Goal: Information Seeking & Learning: Check status

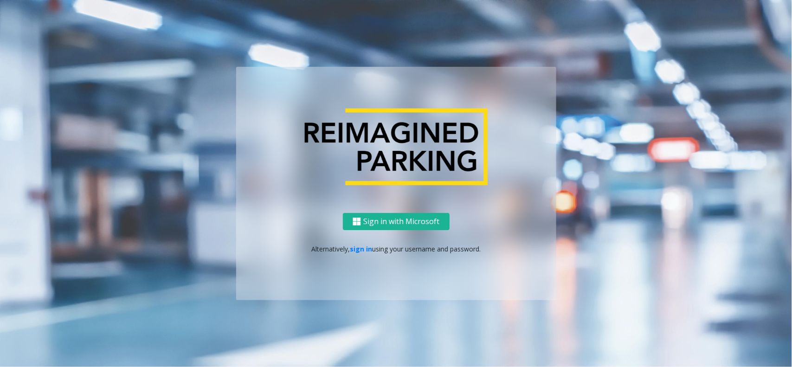
click at [355, 242] on div "Sign in with Microsoft Alternatively, sign in using your username and password." at bounding box center [396, 256] width 320 height 87
click at [360, 253] on p "Alternatively, sign in using your username and password." at bounding box center [396, 249] width 302 height 10
click at [360, 249] on link "sign in" at bounding box center [361, 249] width 22 height 9
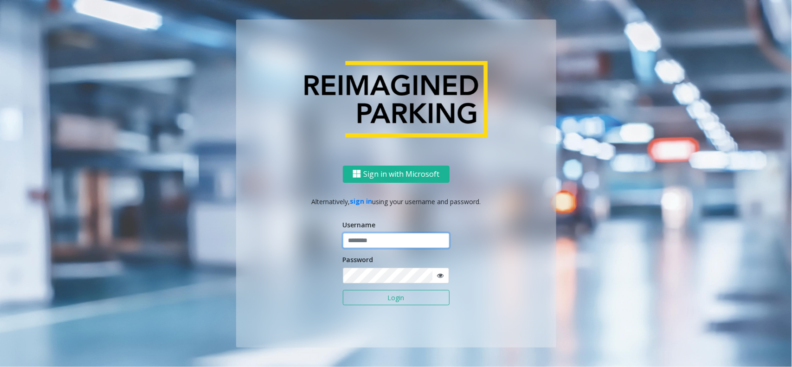
click at [374, 239] on input "text" at bounding box center [396, 241] width 107 height 16
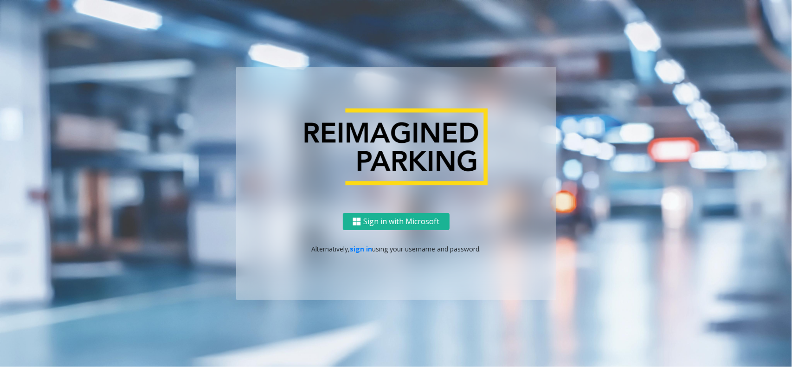
click at [363, 253] on p "Alternatively, sign in using your username and password." at bounding box center [396, 249] width 302 height 10
click at [365, 245] on link "sign in" at bounding box center [361, 249] width 22 height 9
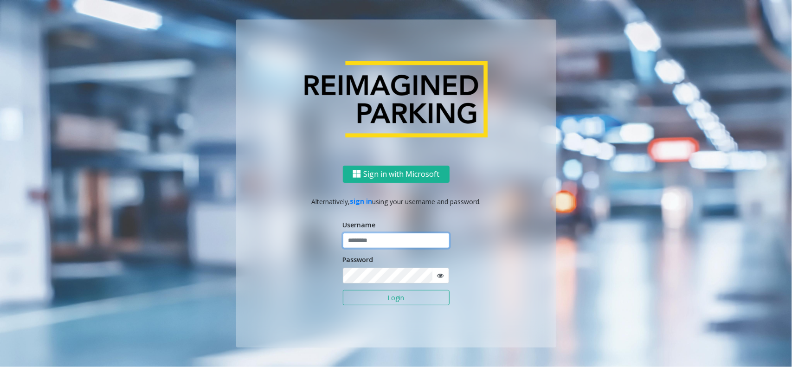
click at [378, 238] on input "text" at bounding box center [396, 241] width 107 height 16
type input "********"
click at [343, 290] on button "Login" at bounding box center [396, 298] width 107 height 16
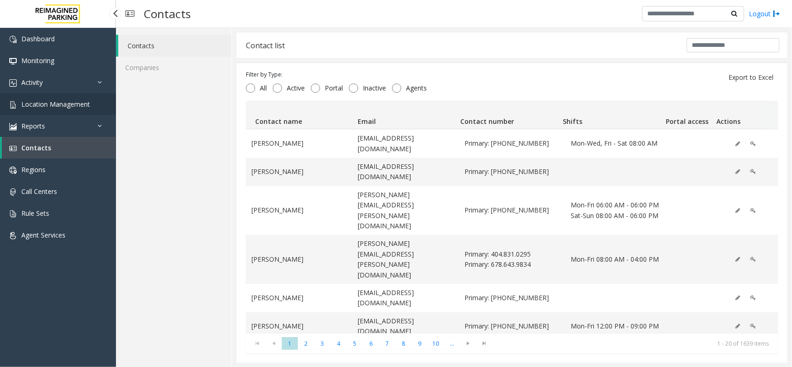
click at [75, 109] on link "Location Management" at bounding box center [58, 104] width 116 height 22
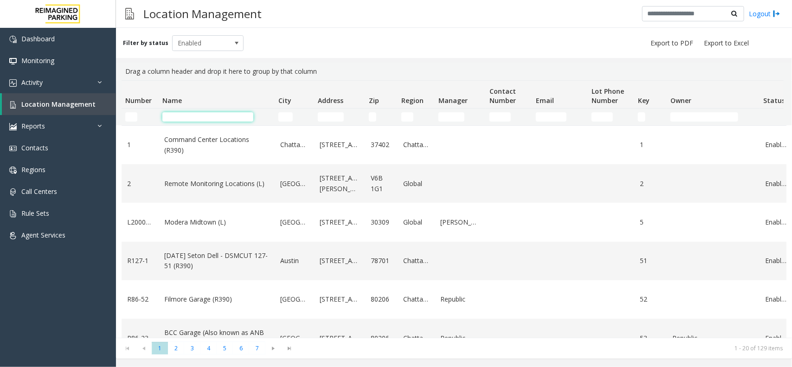
click at [221, 120] on input "Name Filter" at bounding box center [207, 116] width 91 height 9
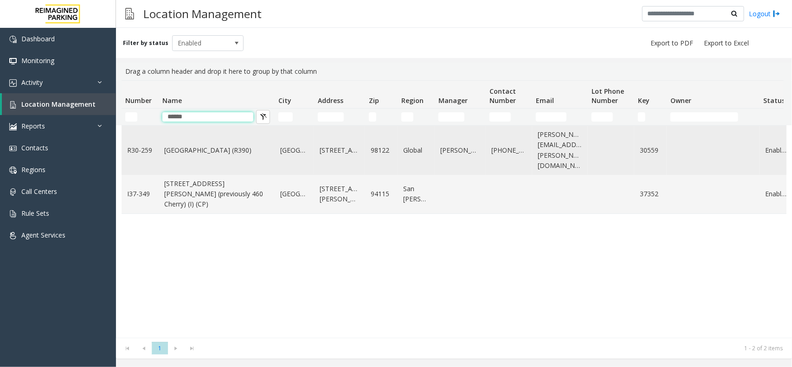
type input "******"
click at [218, 128] on td "[GEOGRAPHIC_DATA] (R390)" at bounding box center [217, 150] width 116 height 49
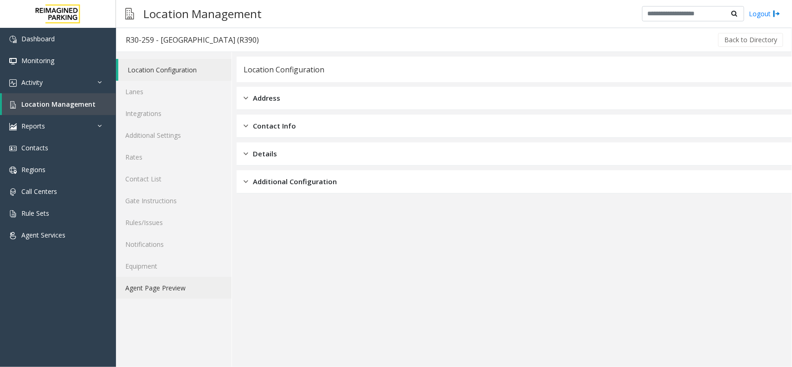
click at [180, 281] on link "Agent Page Preview" at bounding box center [174, 288] width 116 height 22
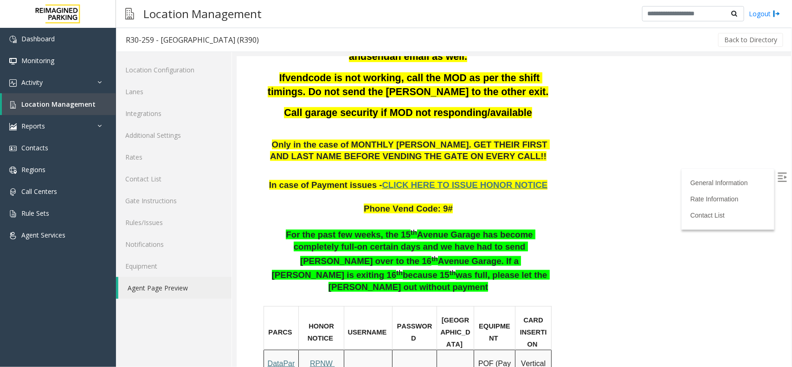
scroll to position [348, 0]
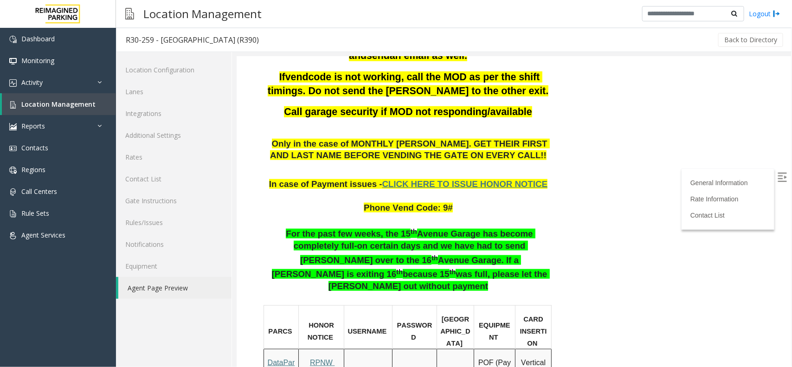
click at [68, 109] on link "Location Management" at bounding box center [59, 104] width 114 height 22
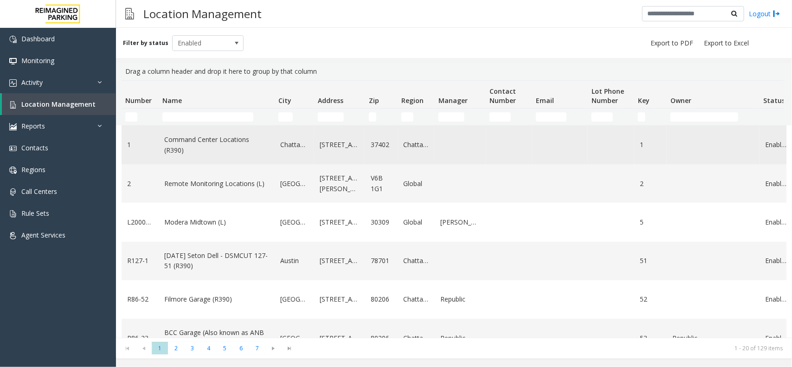
click at [490, 144] on td "Data table" at bounding box center [509, 145] width 46 height 39
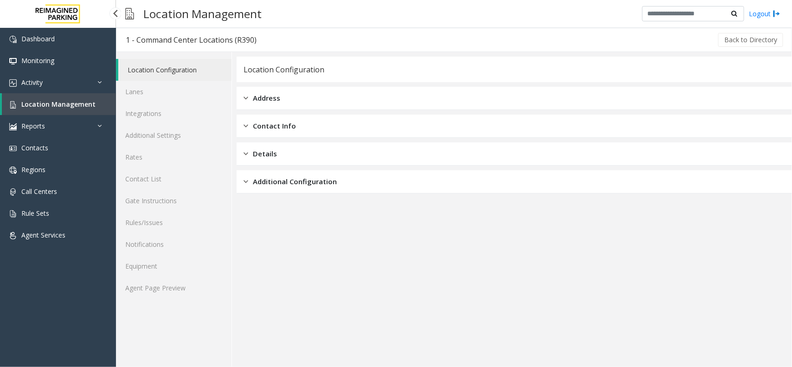
click at [64, 104] on span "Location Management" at bounding box center [58, 104] width 74 height 9
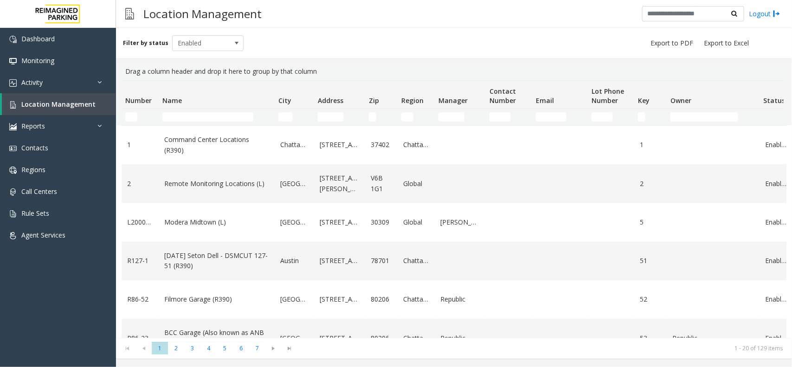
click at [515, 71] on div "Drag a column header and drop it here to group by that column" at bounding box center [454, 72] width 665 height 18
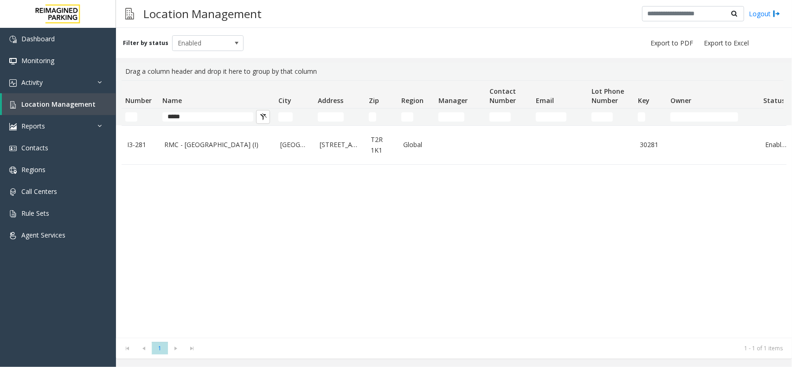
type input "*****"
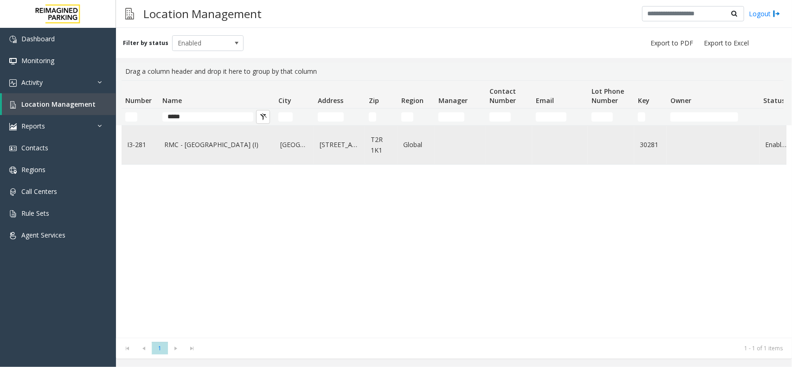
click at [246, 140] on link "RMC - Mount Royal Village (I)" at bounding box center [216, 145] width 105 height 10
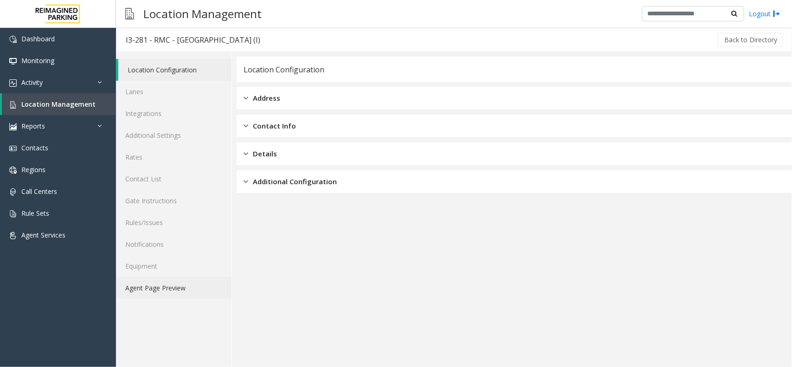
click at [173, 291] on link "Agent Page Preview" at bounding box center [174, 288] width 116 height 22
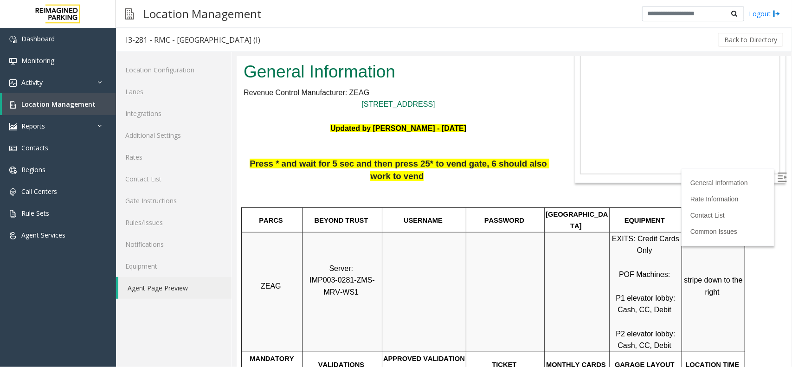
scroll to position [174, 0]
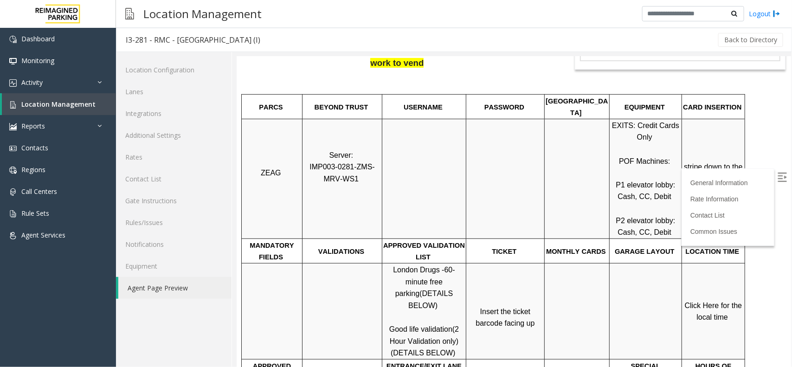
click at [726, 301] on span "Click Here for the local time" at bounding box center [713, 311] width 59 height 20
click at [179, 274] on link "Equipment" at bounding box center [174, 266] width 116 height 22
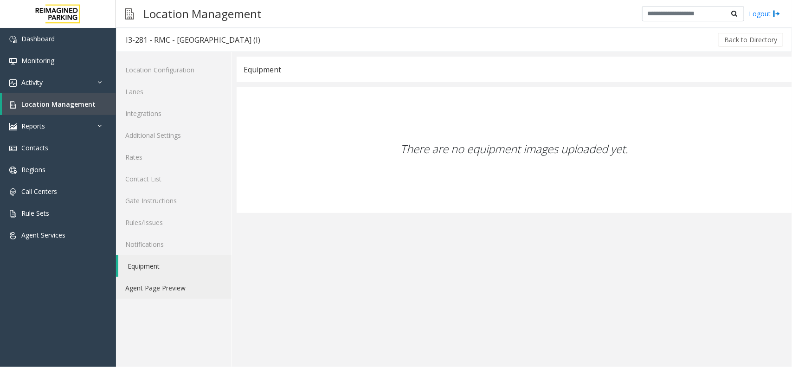
click at [180, 279] on link "Agent Page Preview" at bounding box center [174, 288] width 116 height 22
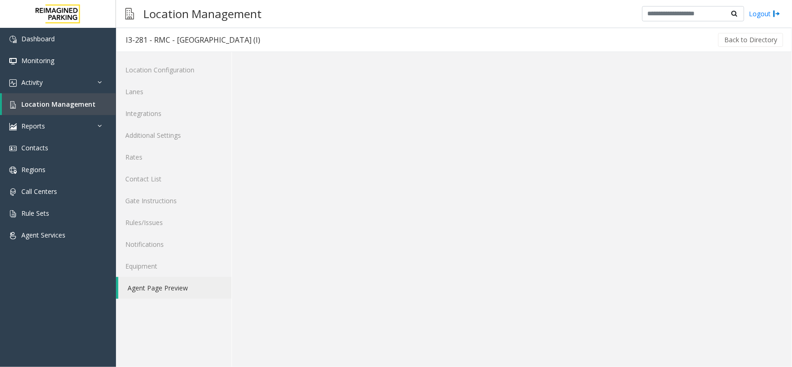
click at [180, 282] on link "Agent Page Preview" at bounding box center [174, 288] width 113 height 22
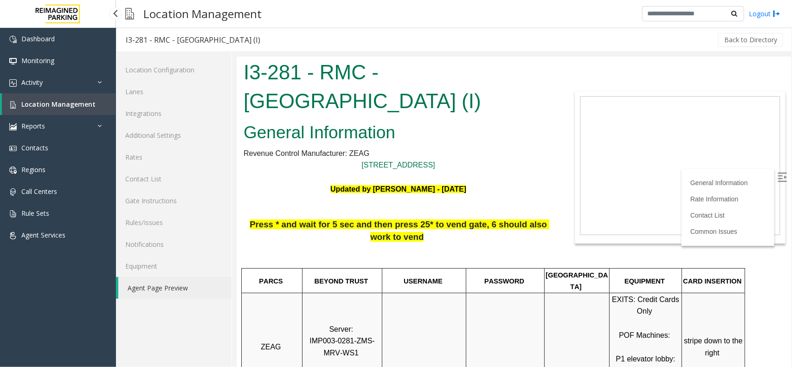
click at [69, 103] on span "Location Management" at bounding box center [58, 104] width 74 height 9
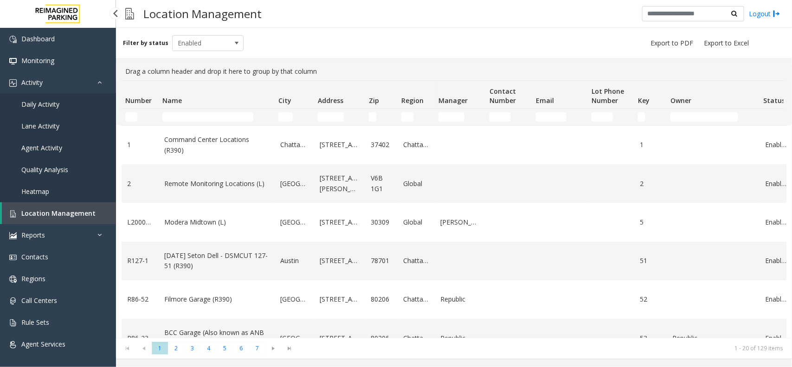
click at [53, 100] on span "Daily Activity" at bounding box center [40, 104] width 38 height 9
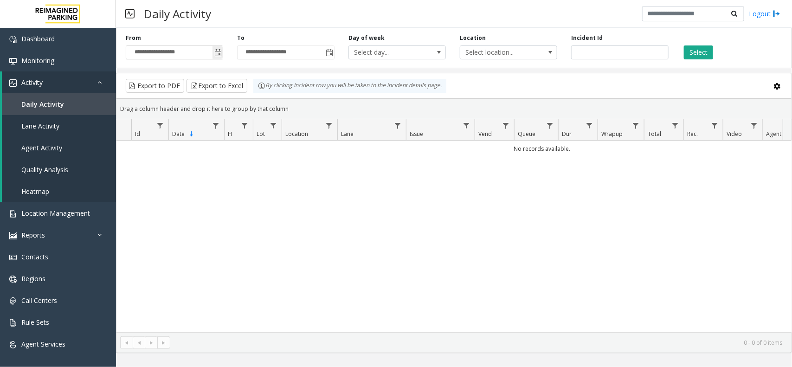
click at [213, 49] on span "Toggle popup" at bounding box center [218, 52] width 10 height 15
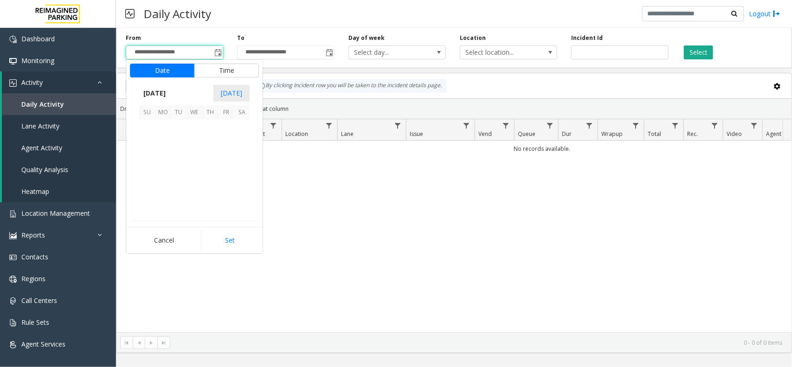
scroll to position [166338, 0]
click at [204, 158] on span "14" at bounding box center [210, 160] width 16 height 16
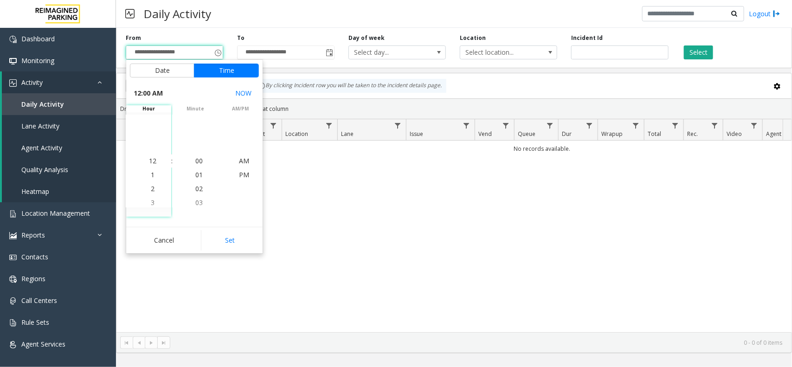
click at [208, 227] on div "Cancel Set" at bounding box center [194, 240] width 136 height 26
click at [209, 234] on button "Set" at bounding box center [230, 240] width 58 height 20
type input "**********"
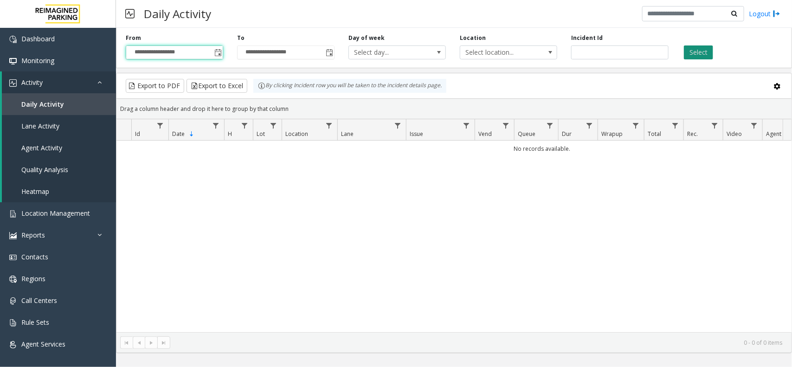
click at [703, 52] on button "Select" at bounding box center [698, 52] width 29 height 14
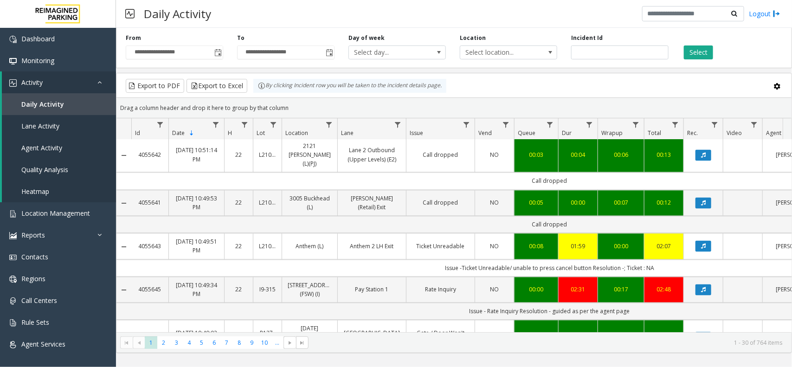
scroll to position [812, 0]
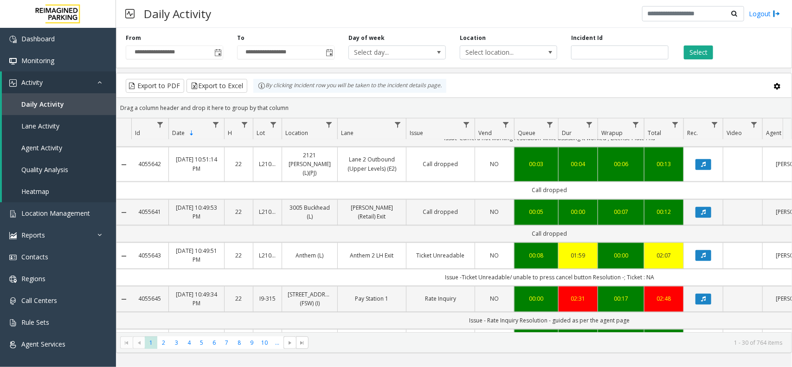
drag, startPoint x: 398, startPoint y: 180, endPoint x: 457, endPoint y: 177, distance: 59.0
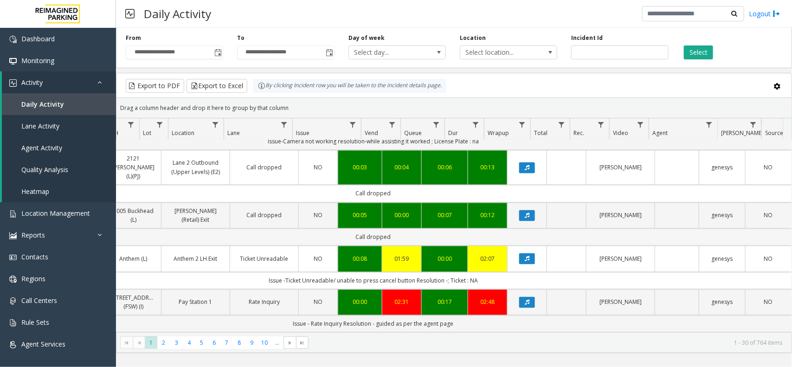
scroll to position [0, 185]
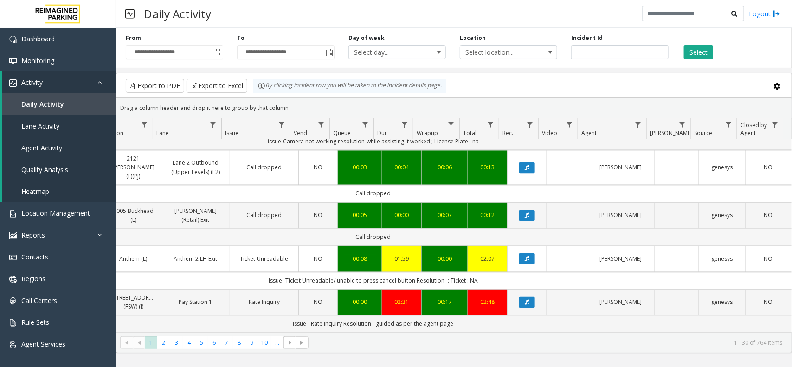
drag, startPoint x: 472, startPoint y: 165, endPoint x: 520, endPoint y: 158, distance: 48.4
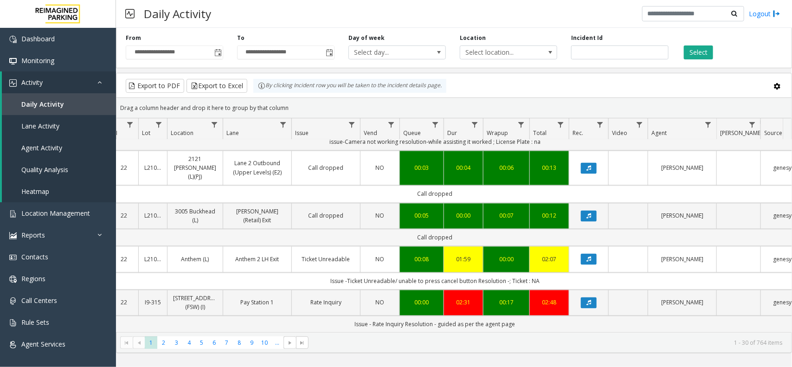
scroll to position [0, 0]
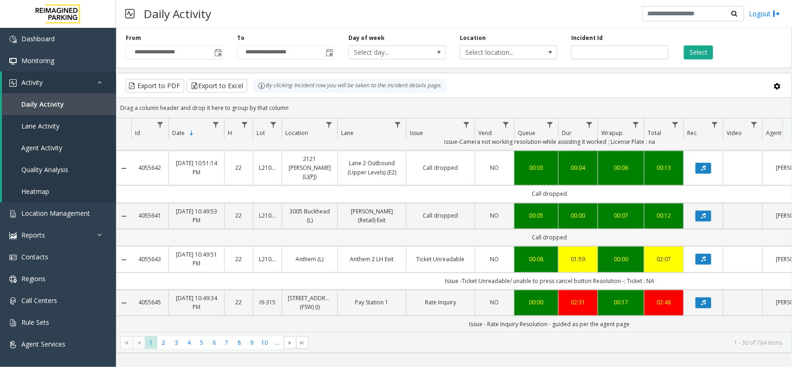
drag, startPoint x: 467, startPoint y: 165, endPoint x: 401, endPoint y: 171, distance: 66.1
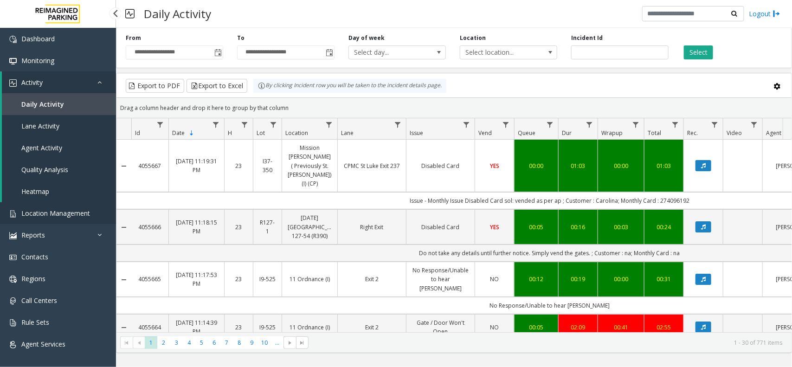
click at [84, 214] on span "Location Management" at bounding box center [55, 213] width 69 height 9
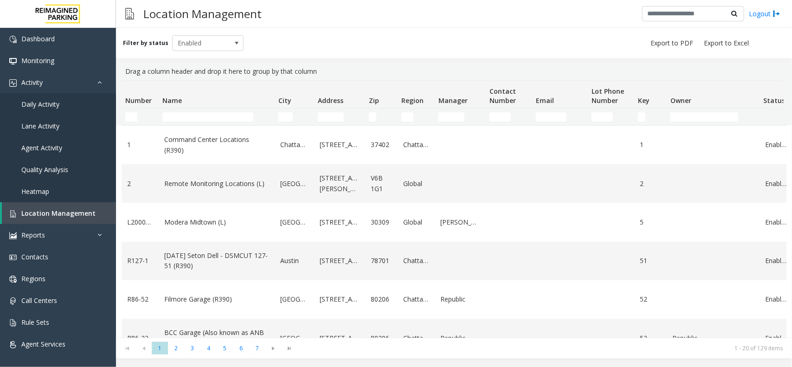
click at [193, 109] on td "Name Filter" at bounding box center [217, 117] width 116 height 17
click at [61, 102] on link "Daily Activity" at bounding box center [58, 104] width 116 height 22
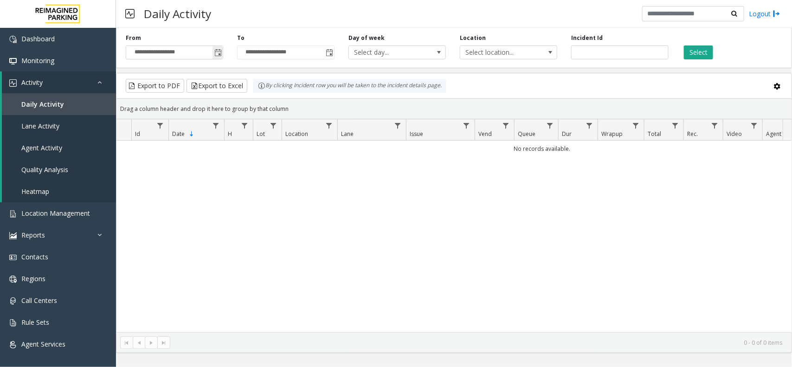
click at [219, 54] on span "Toggle popup" at bounding box center [217, 52] width 7 height 7
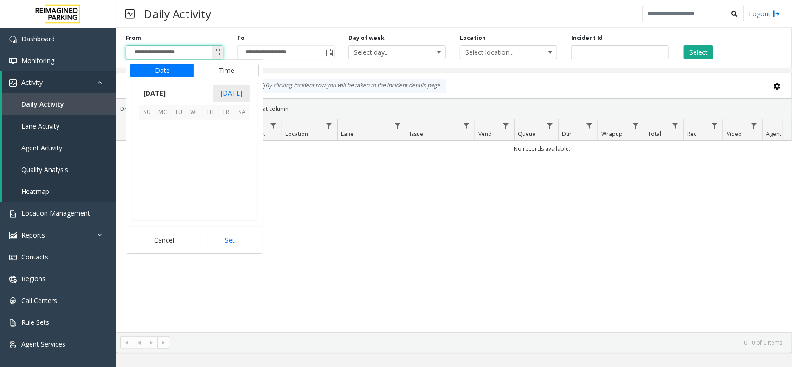
scroll to position [166338, 0]
click at [211, 161] on span "14" at bounding box center [210, 160] width 16 height 16
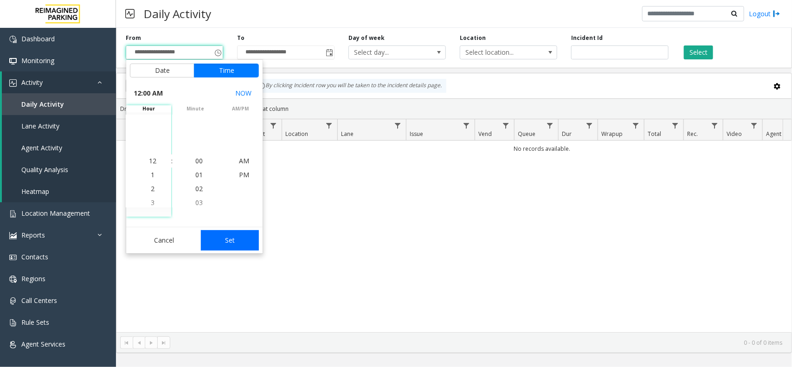
click at [239, 239] on button "Set" at bounding box center [230, 240] width 58 height 20
type input "**********"
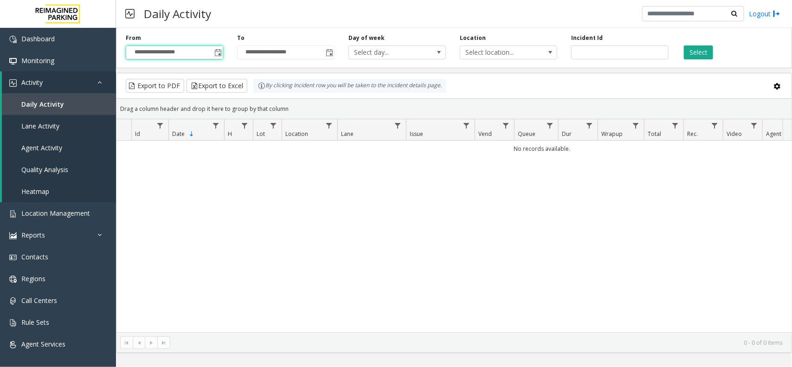
click at [670, 58] on div "Incident Id" at bounding box center [619, 47] width 111 height 26
click at [717, 58] on div "Select" at bounding box center [731, 47] width 111 height 26
click at [709, 58] on button "Select" at bounding box center [698, 52] width 29 height 14
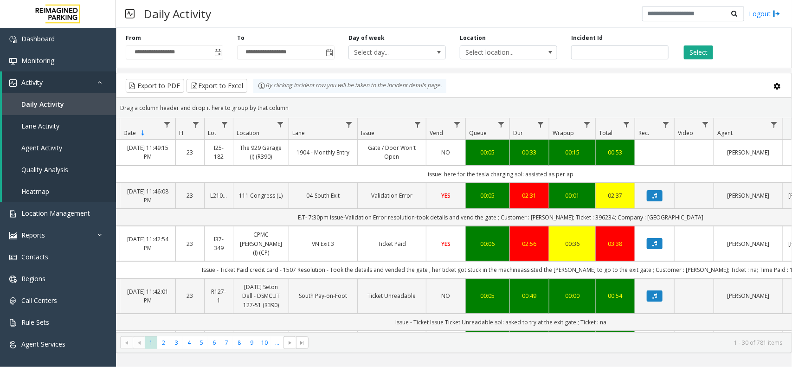
scroll to position [0, 49]
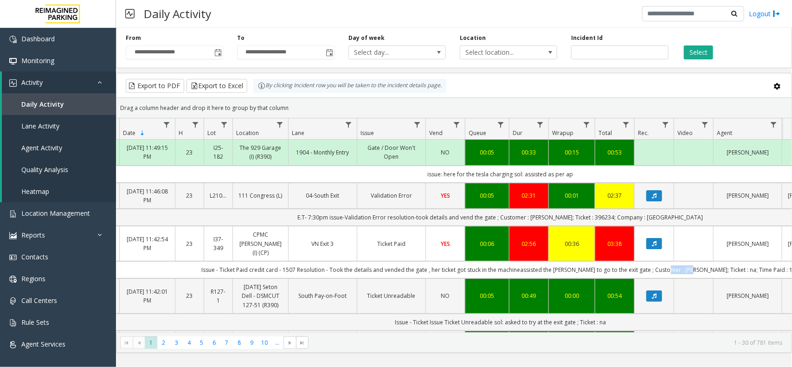
drag, startPoint x: 681, startPoint y: 262, endPoint x: 702, endPoint y: 262, distance: 21.3
click at [702, 262] on td "Issue - Ticket Paid credit card - 1507 Resolution - Took the details and vended…" at bounding box center [500, 269] width 837 height 17
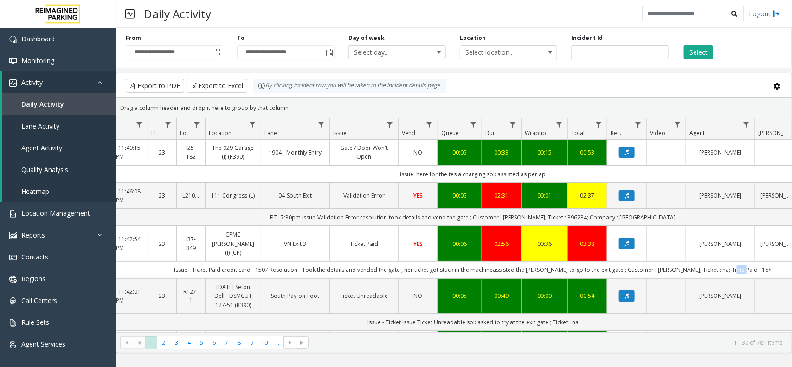
scroll to position [0, 105]
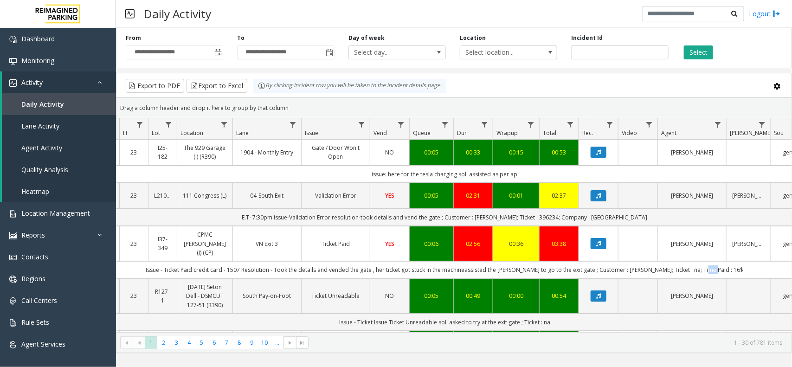
drag, startPoint x: 766, startPoint y: 263, endPoint x: 775, endPoint y: 261, distance: 8.5
click at [775, 261] on td "Issue - Ticket Paid credit card - 1507 Resolution - Took the details and vended…" at bounding box center [444, 269] width 837 height 17
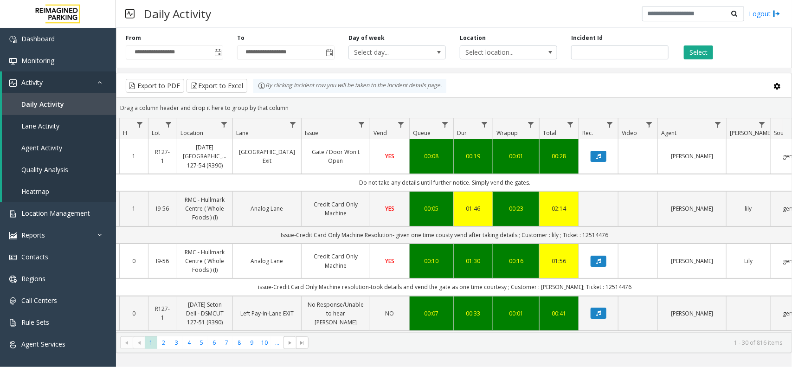
scroll to position [0, 105]
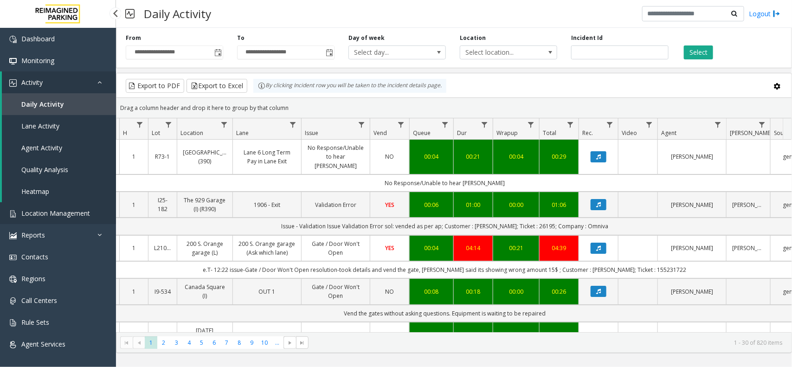
click at [52, 210] on span "Location Management" at bounding box center [55, 213] width 69 height 9
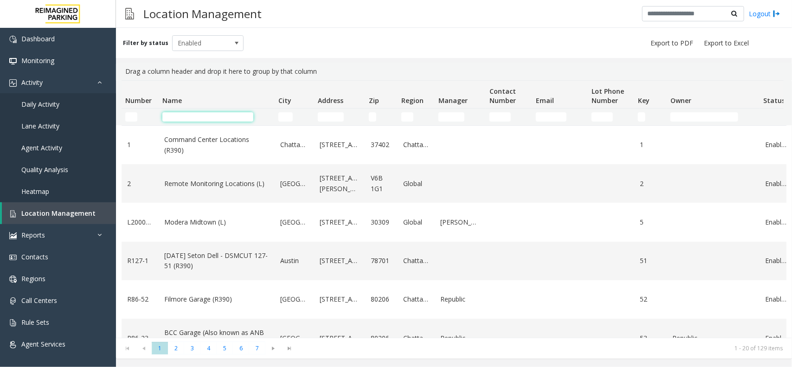
click at [212, 113] on input "Name Filter" at bounding box center [207, 116] width 91 height 9
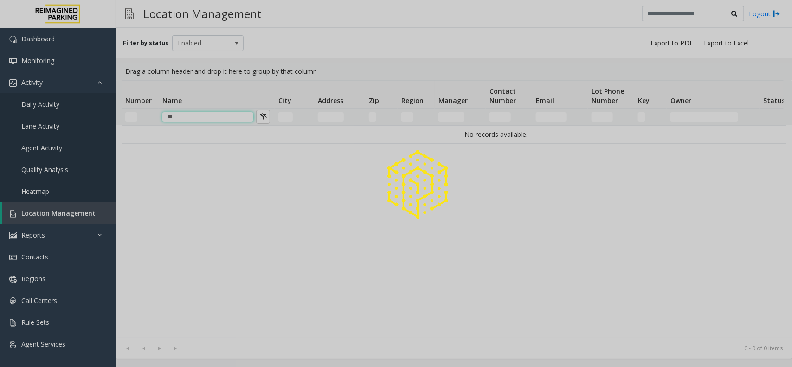
type input "*"
